Goal: Information Seeking & Learning: Understand process/instructions

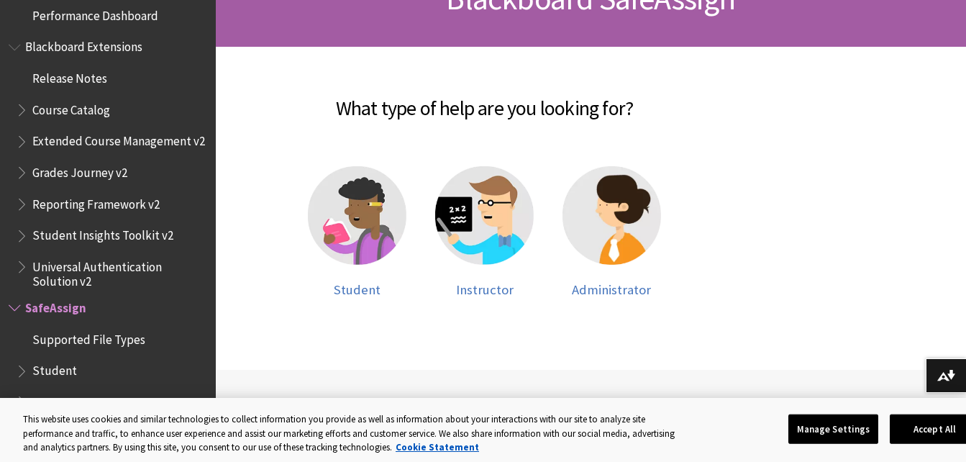
scroll to position [252, 0]
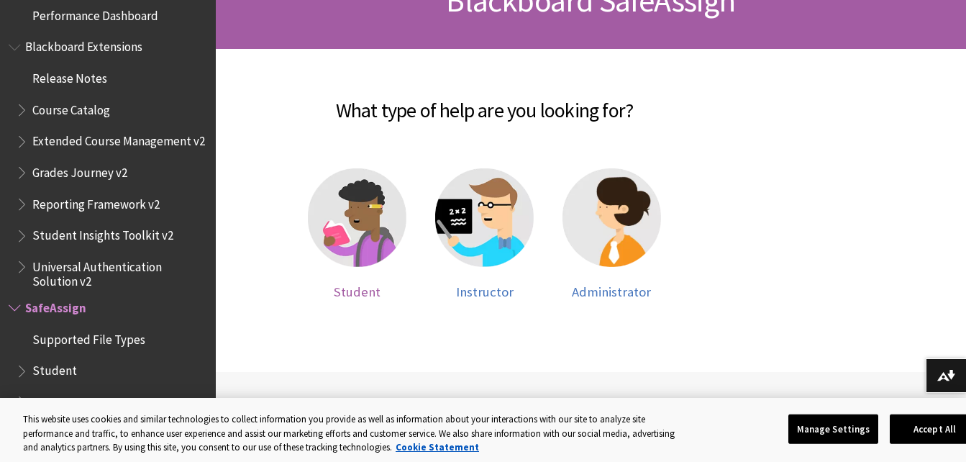
click at [352, 265] on img at bounding box center [357, 217] width 99 height 99
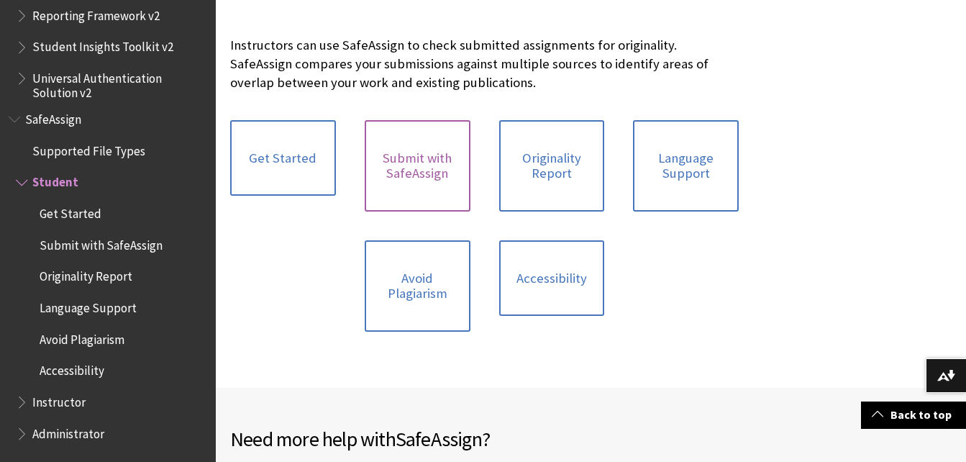
scroll to position [306, 0]
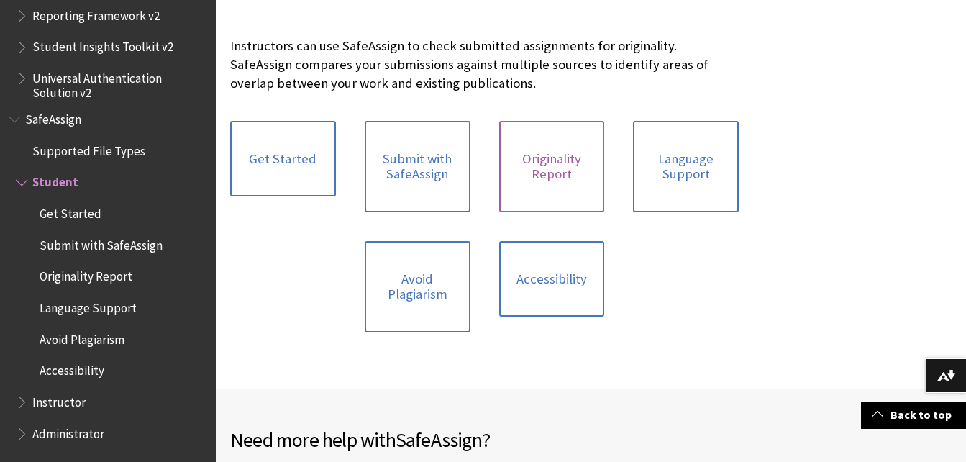
click at [539, 178] on link "Originality Report" at bounding box center [552, 166] width 106 height 91
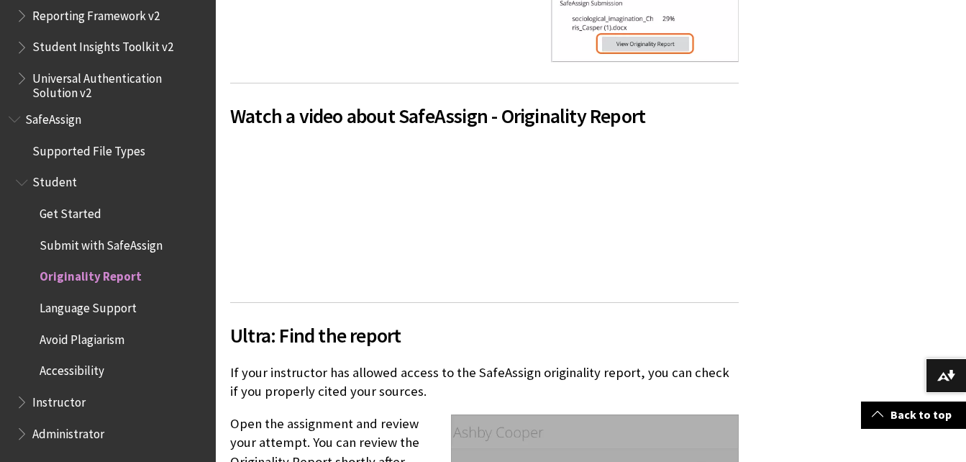
scroll to position [1080, 0]
